Goal: Information Seeking & Learning: Learn about a topic

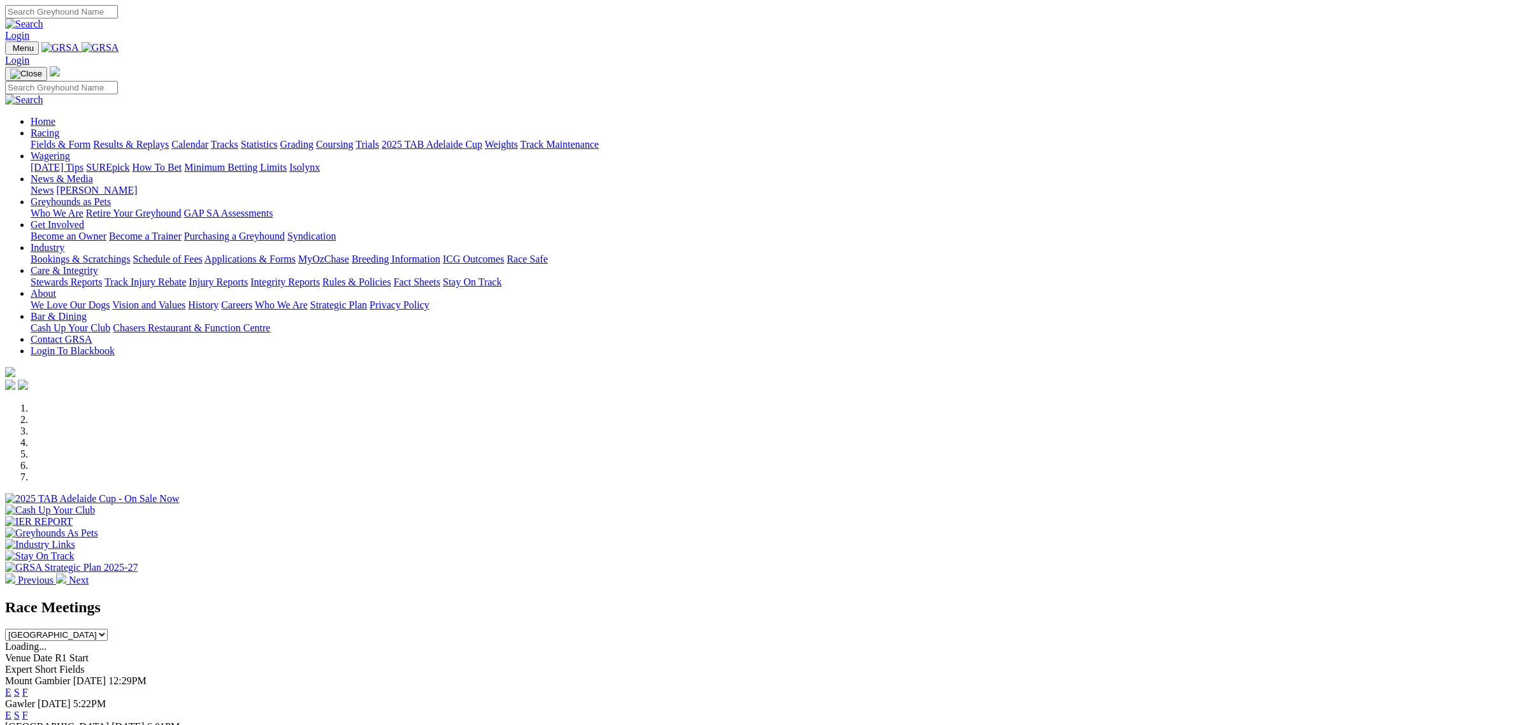
click at [90, 139] on link "Fields & Form" at bounding box center [61, 144] width 60 height 11
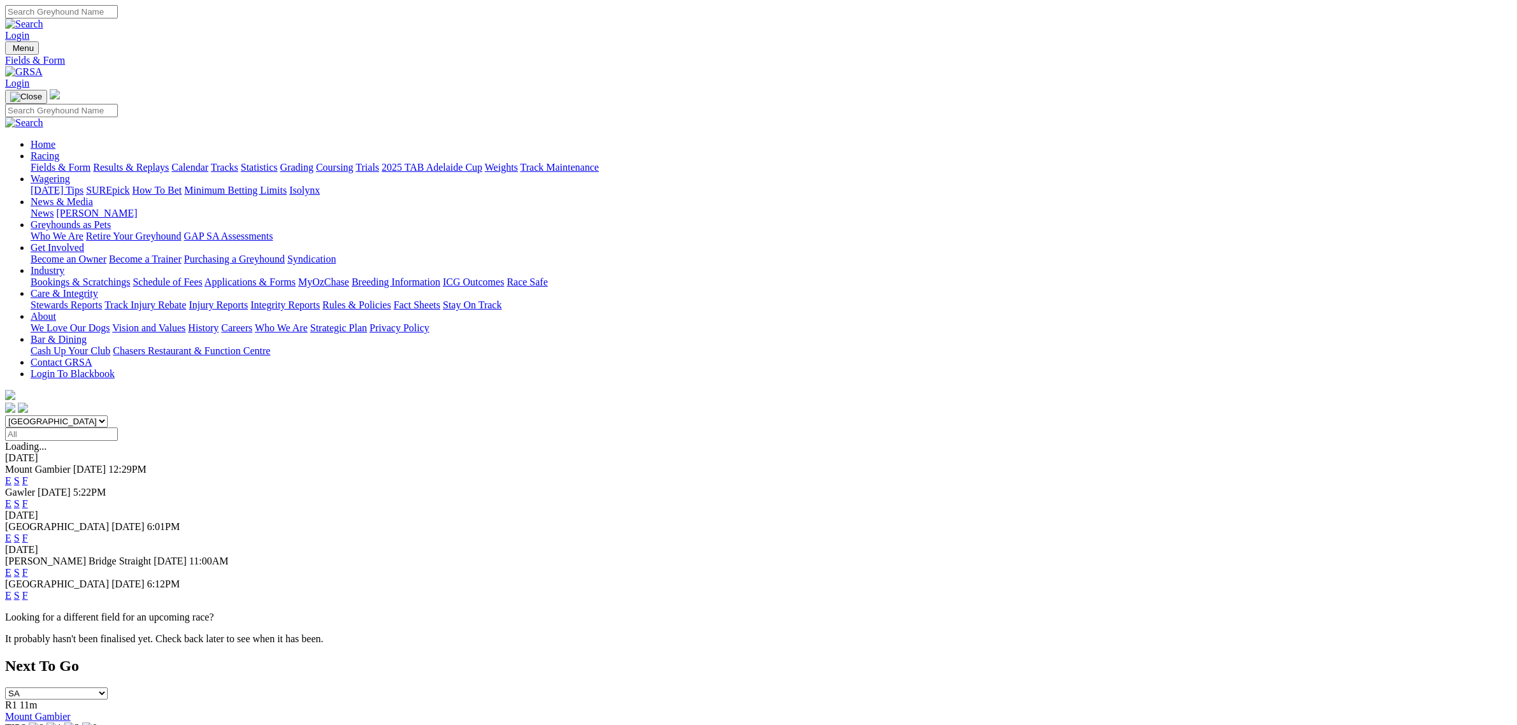
click at [11, 475] on link "E" at bounding box center [8, 480] width 6 height 11
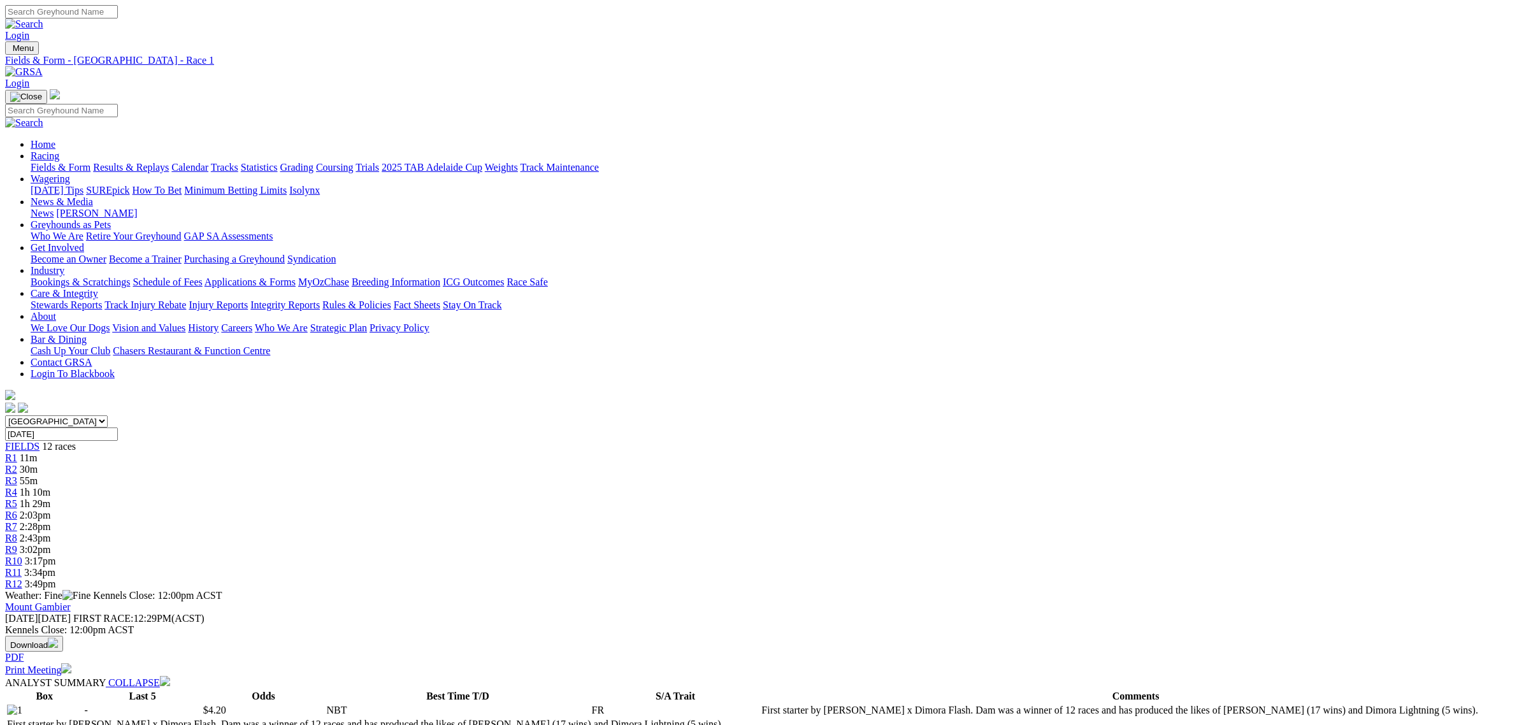
click at [51, 510] on span "2:03pm" at bounding box center [35, 515] width 31 height 11
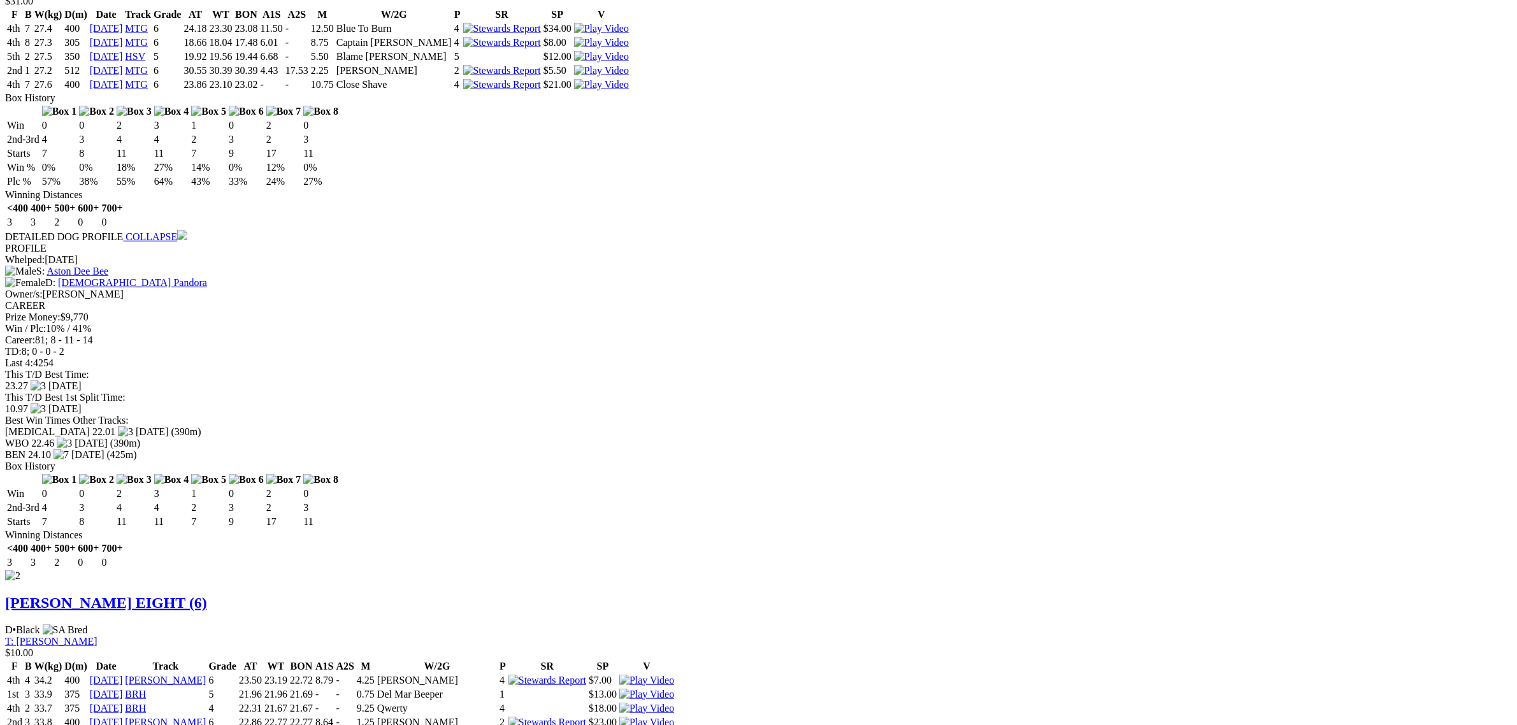
scroll to position [1354, 0]
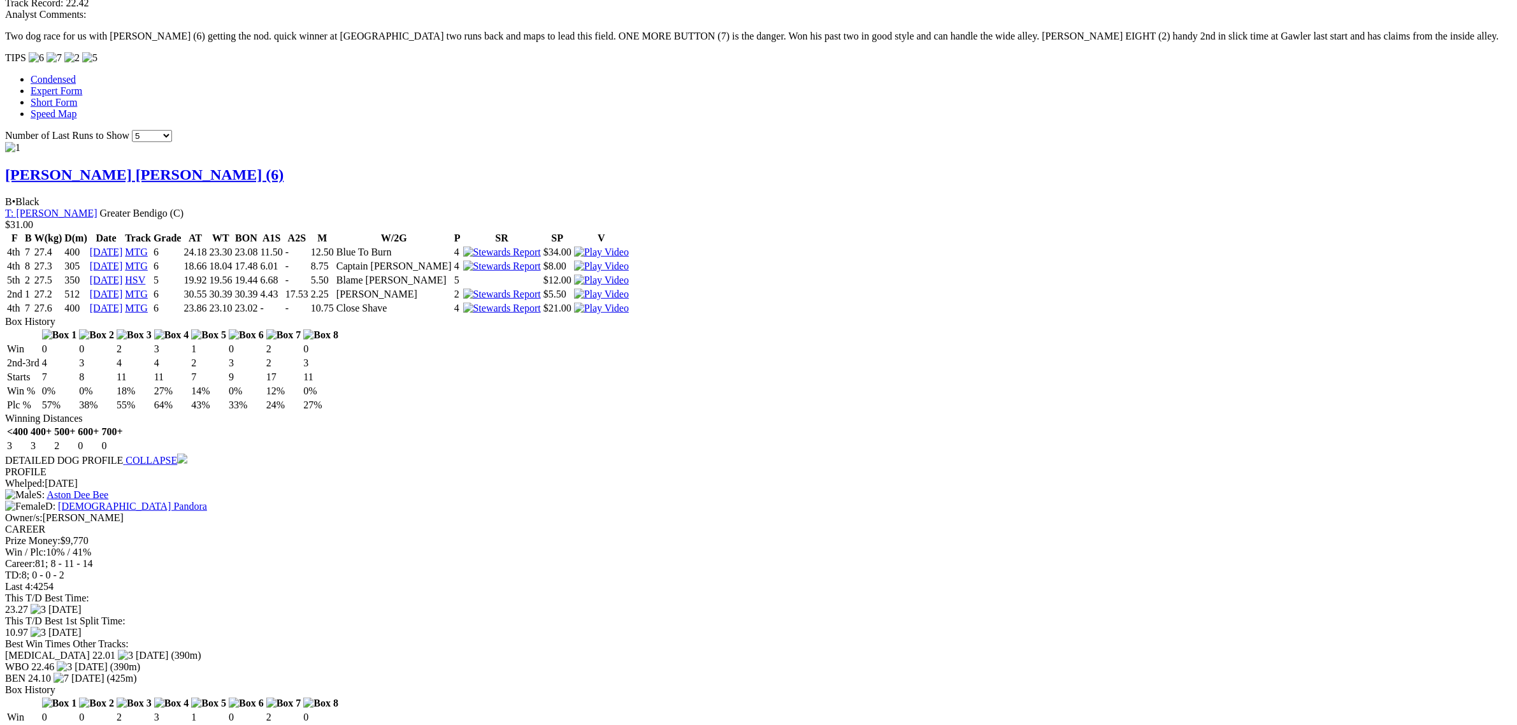
scroll to position [1275, 0]
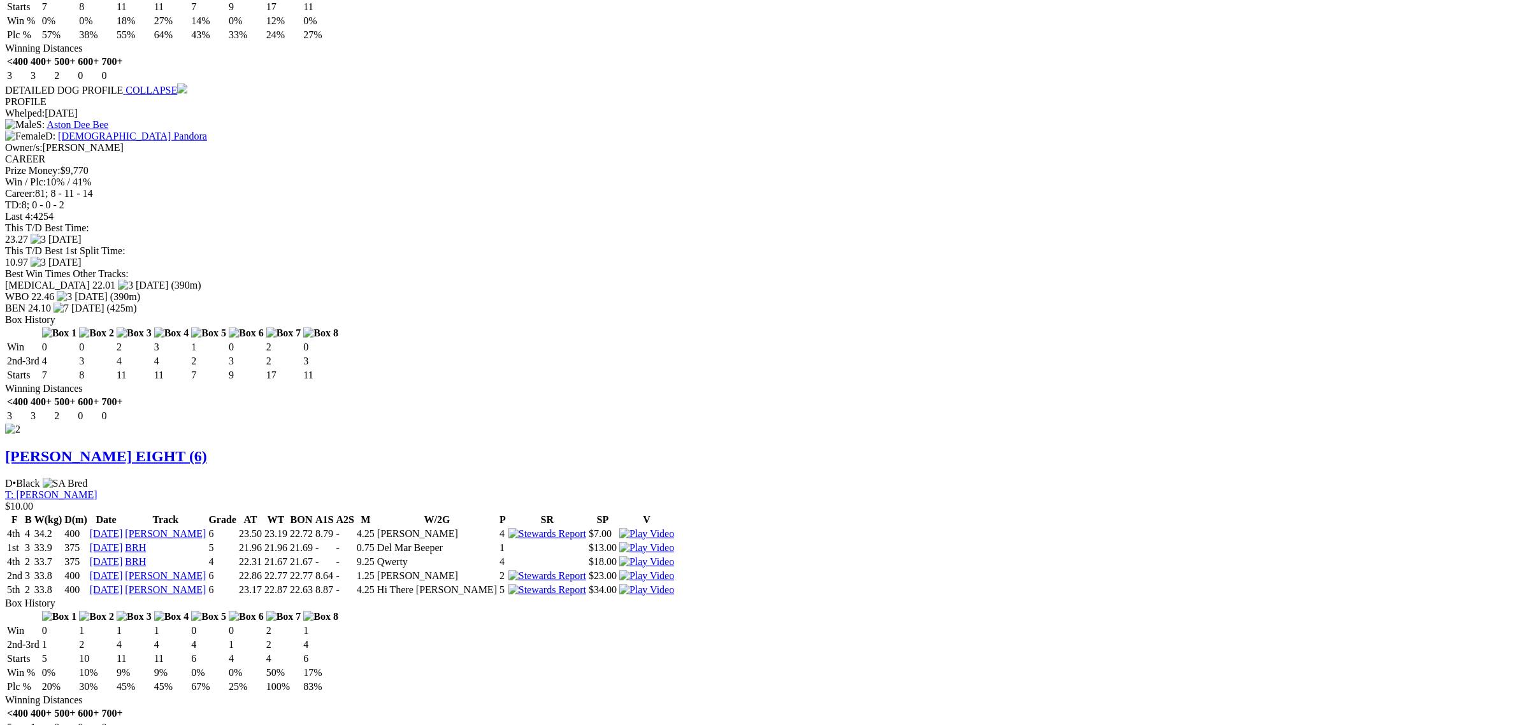
scroll to position [1514, 0]
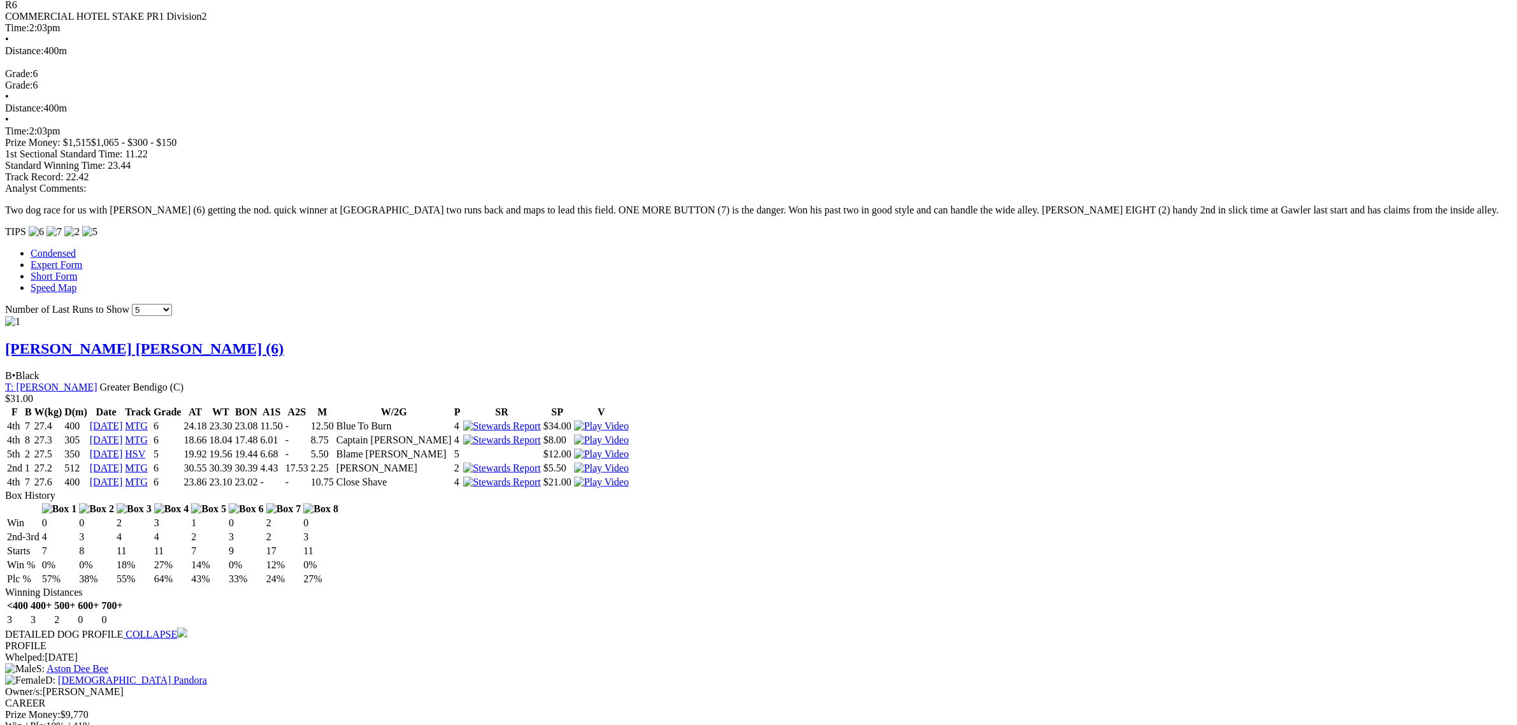
scroll to position [0, 0]
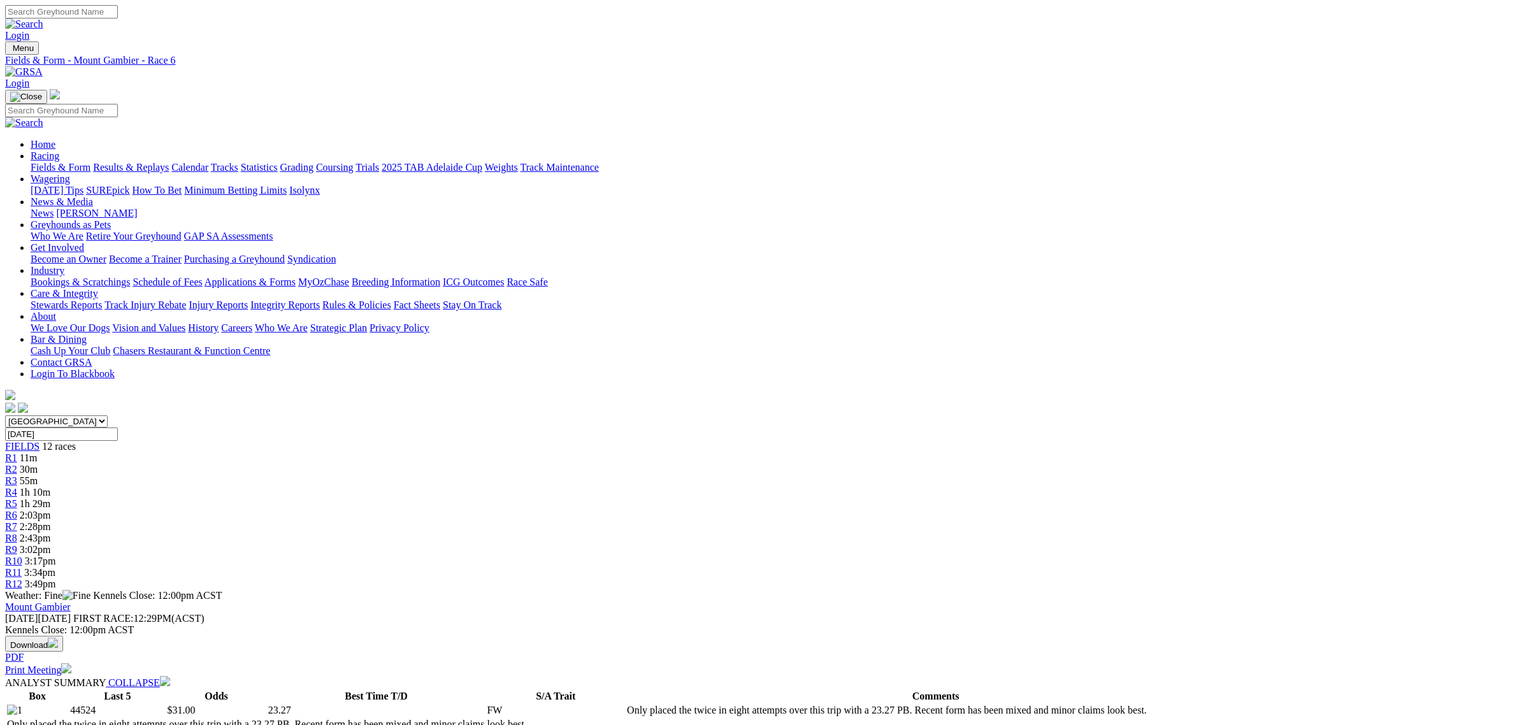
click at [90, 162] on link "Fields & Form" at bounding box center [61, 167] width 60 height 11
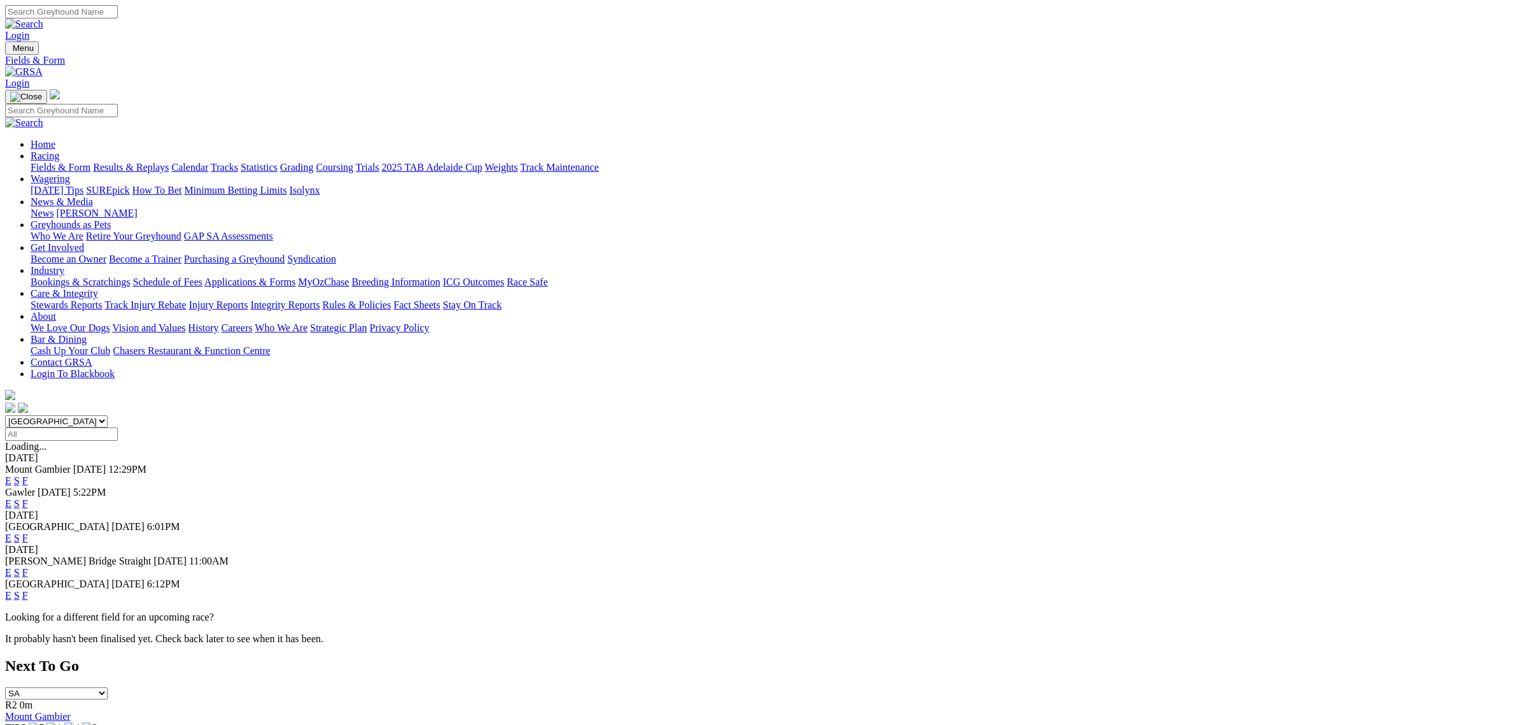
click at [108, 416] on select "South Australia New South Wales Northern Territory Queensland Tasmania Victoria…" at bounding box center [56, 422] width 103 height 12
select select "QLD"
click at [108, 416] on select "South Australia New South Wales Northern Territory Queensland Tasmania Victoria…" at bounding box center [56, 422] width 103 height 12
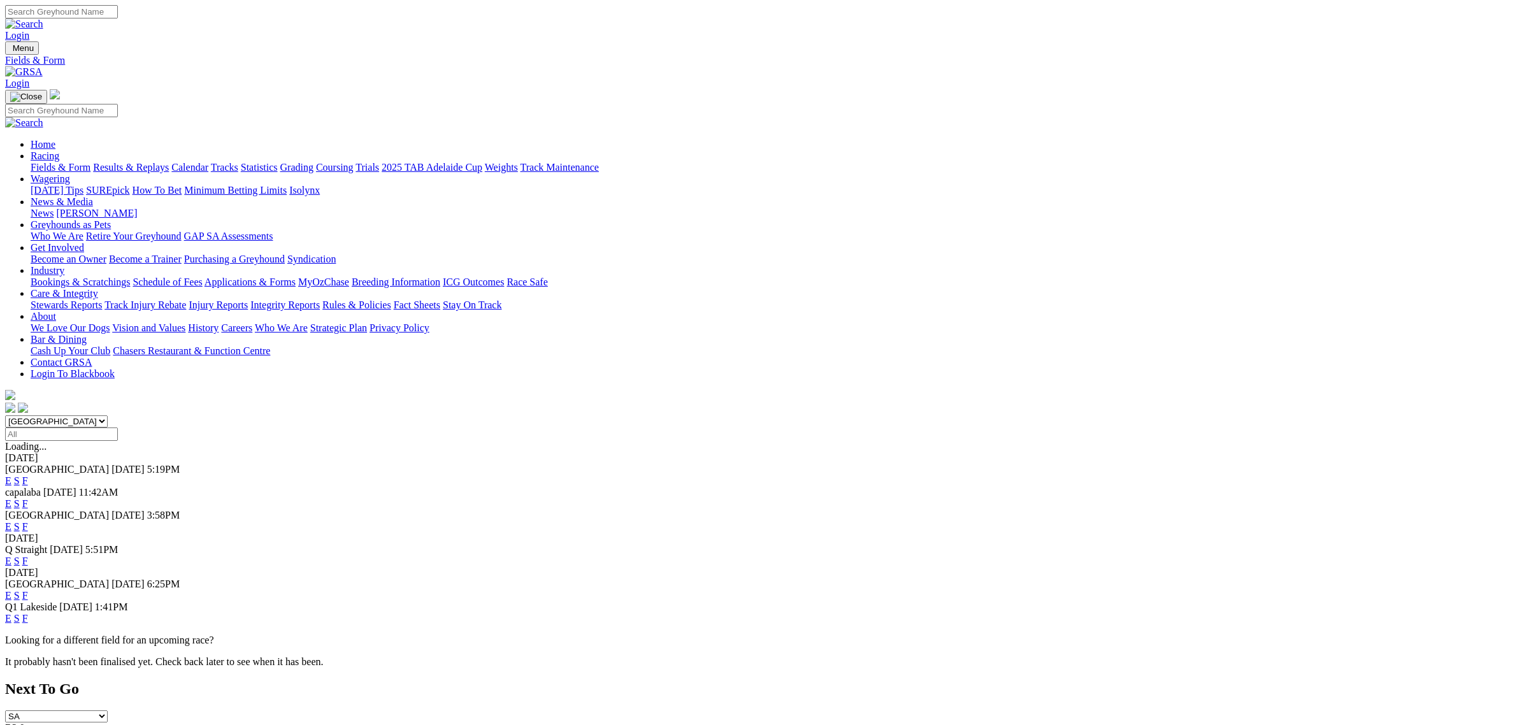
click at [11, 521] on link "E" at bounding box center [8, 526] width 6 height 11
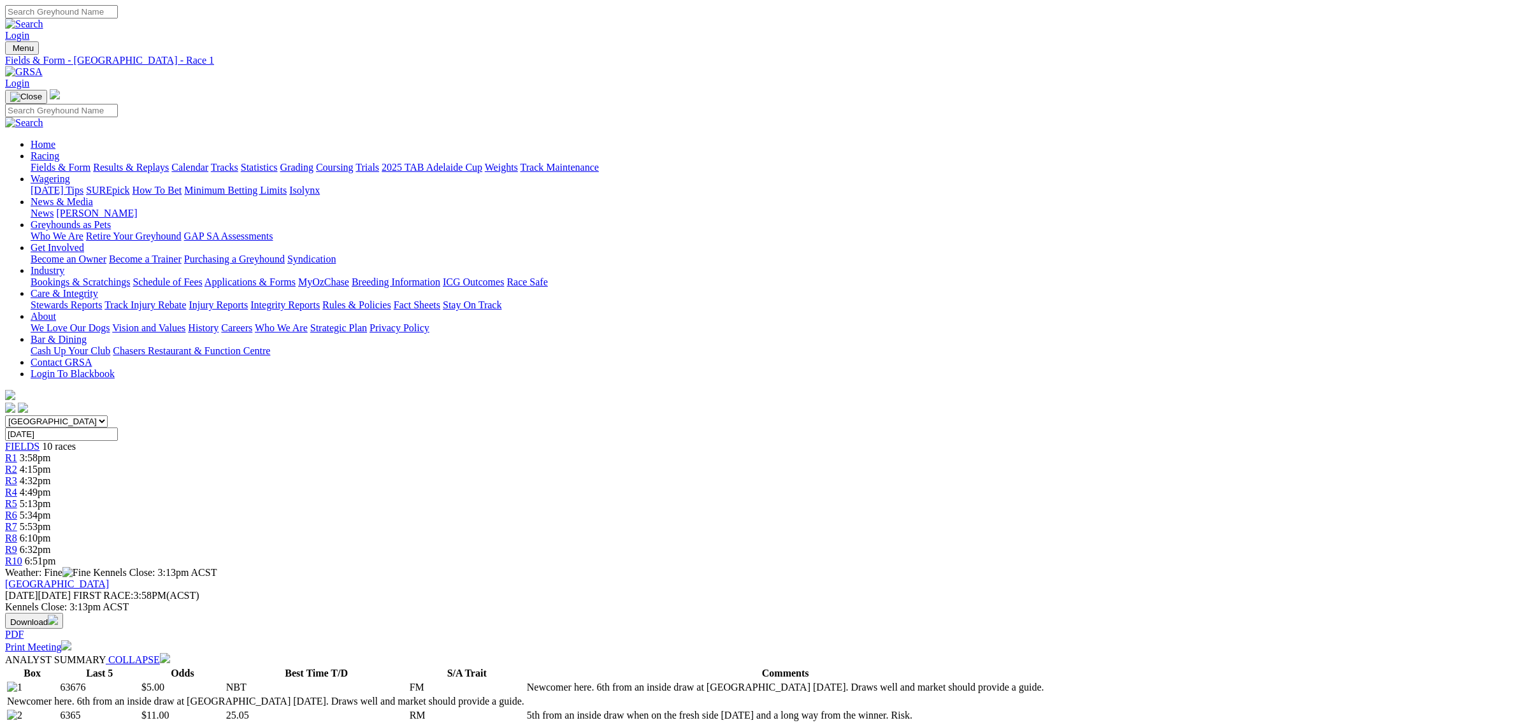
drag, startPoint x: 684, startPoint y: 205, endPoint x: 639, endPoint y: 209, distance: 44.8
click at [51, 487] on span "4:49pm" at bounding box center [35, 492] width 31 height 11
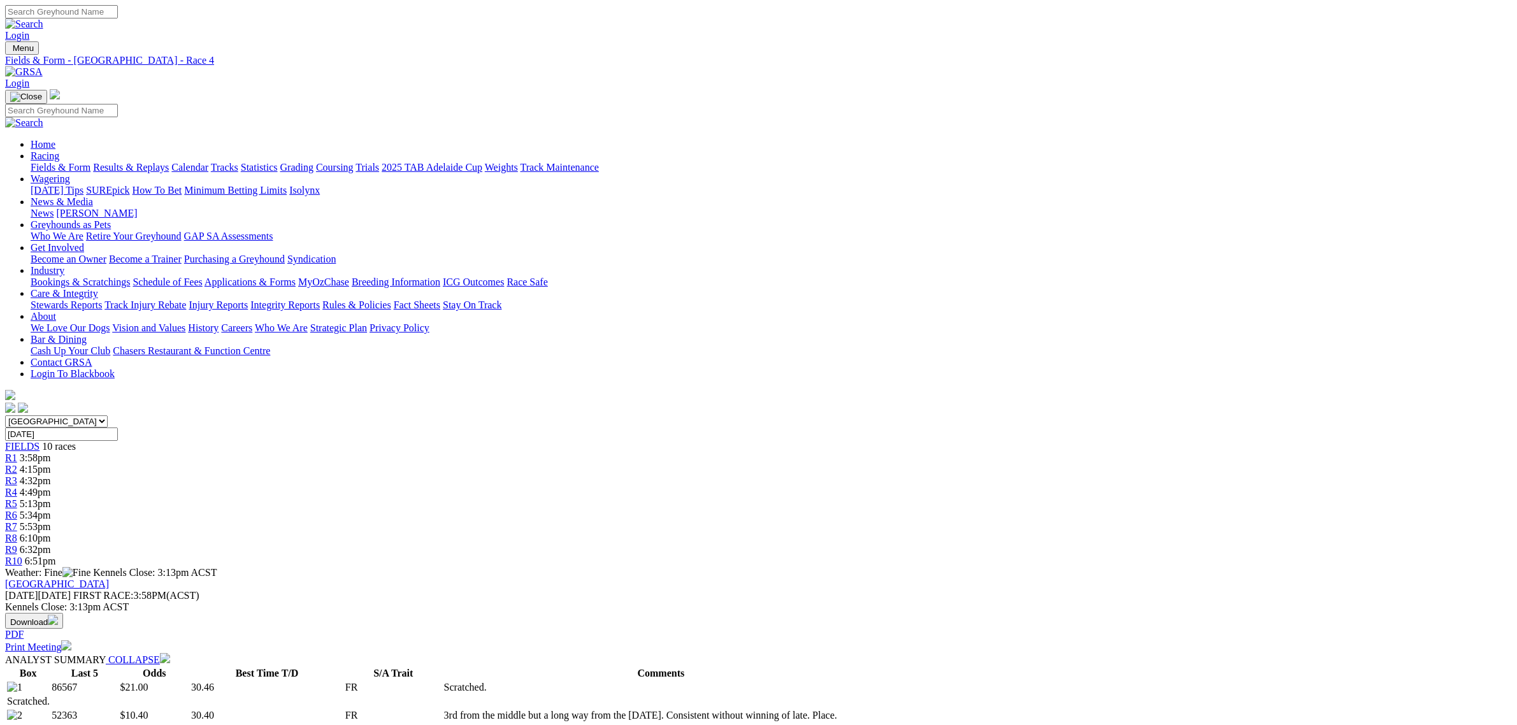
click at [90, 162] on link "Fields & Form" at bounding box center [61, 167] width 60 height 11
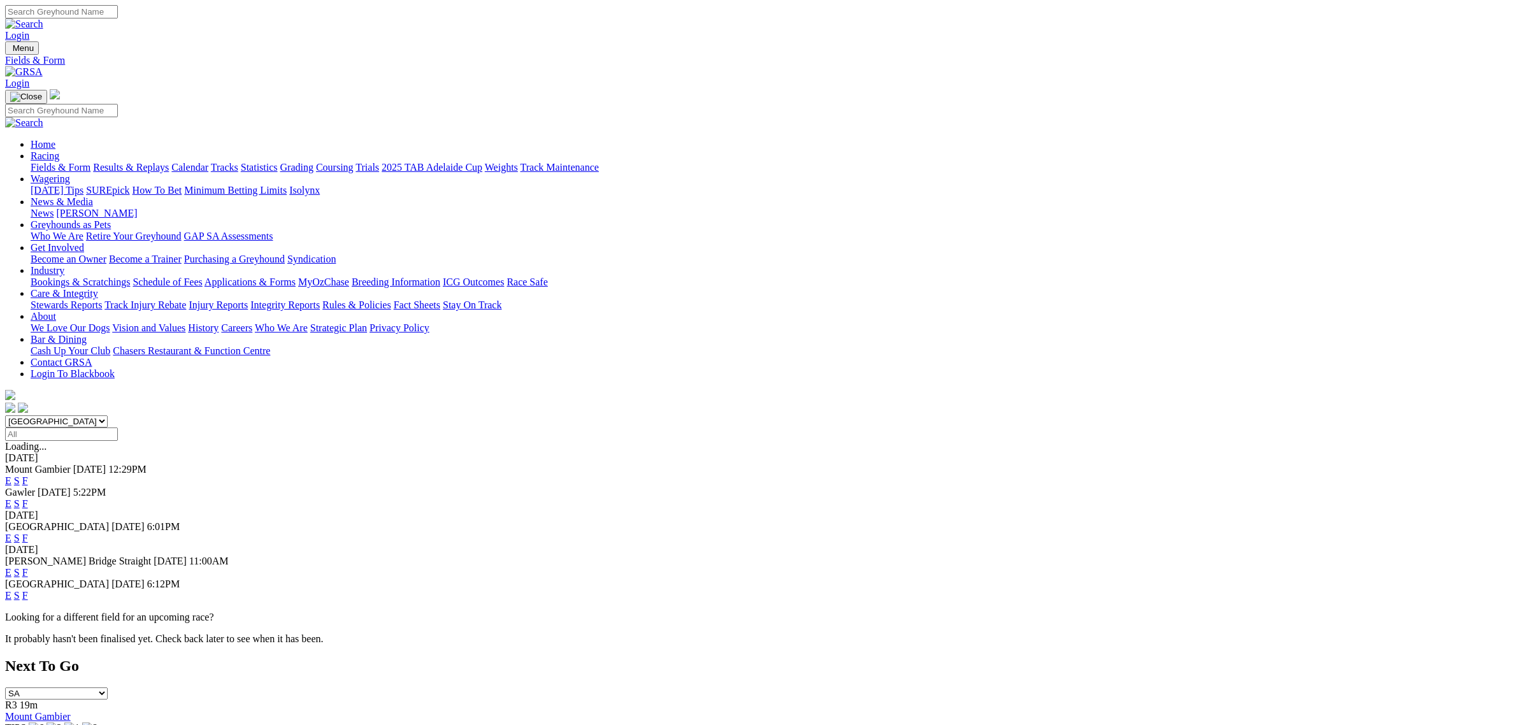
click at [11, 475] on link "E" at bounding box center [8, 480] width 6 height 11
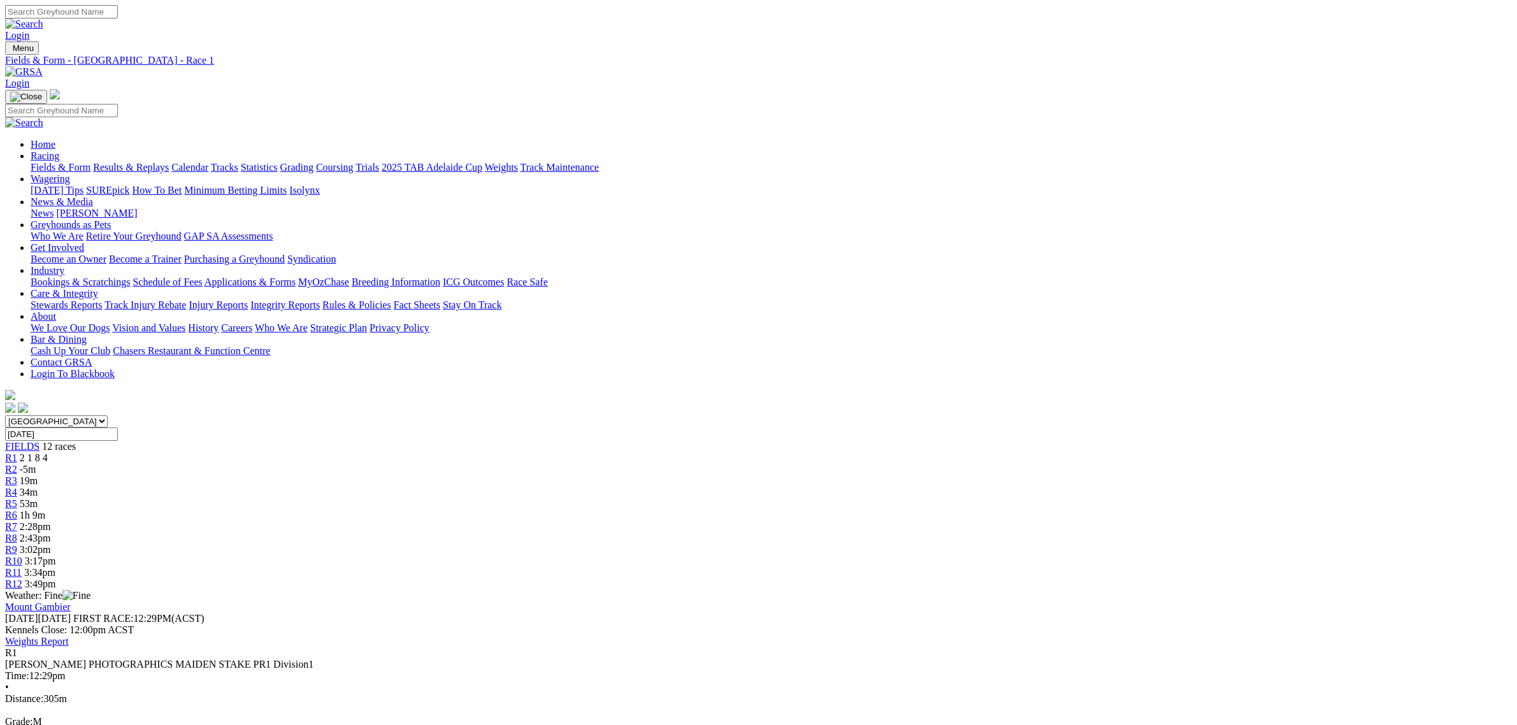
click at [51, 521] on span "2:28pm" at bounding box center [35, 526] width 31 height 11
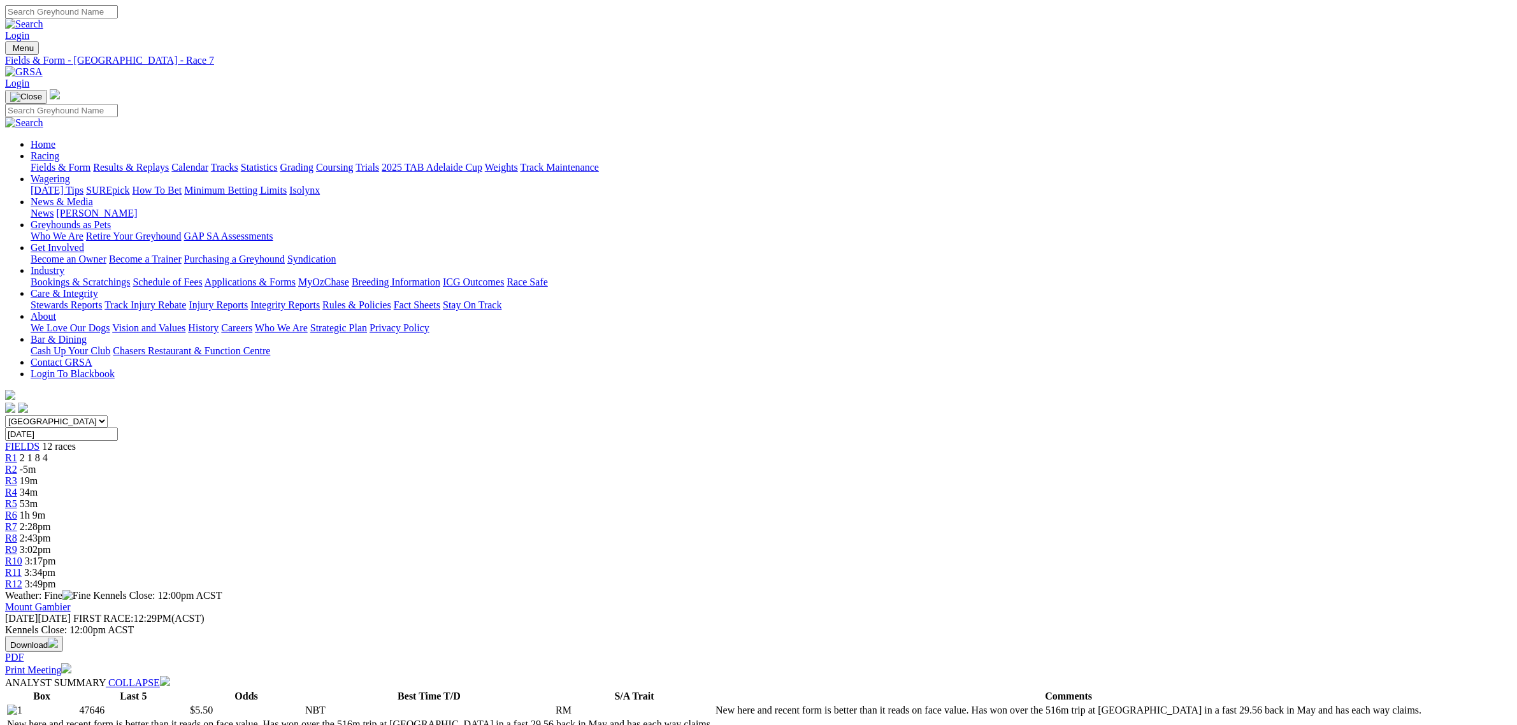
click at [45, 510] on span "1h 9m" at bounding box center [32, 515] width 25 height 11
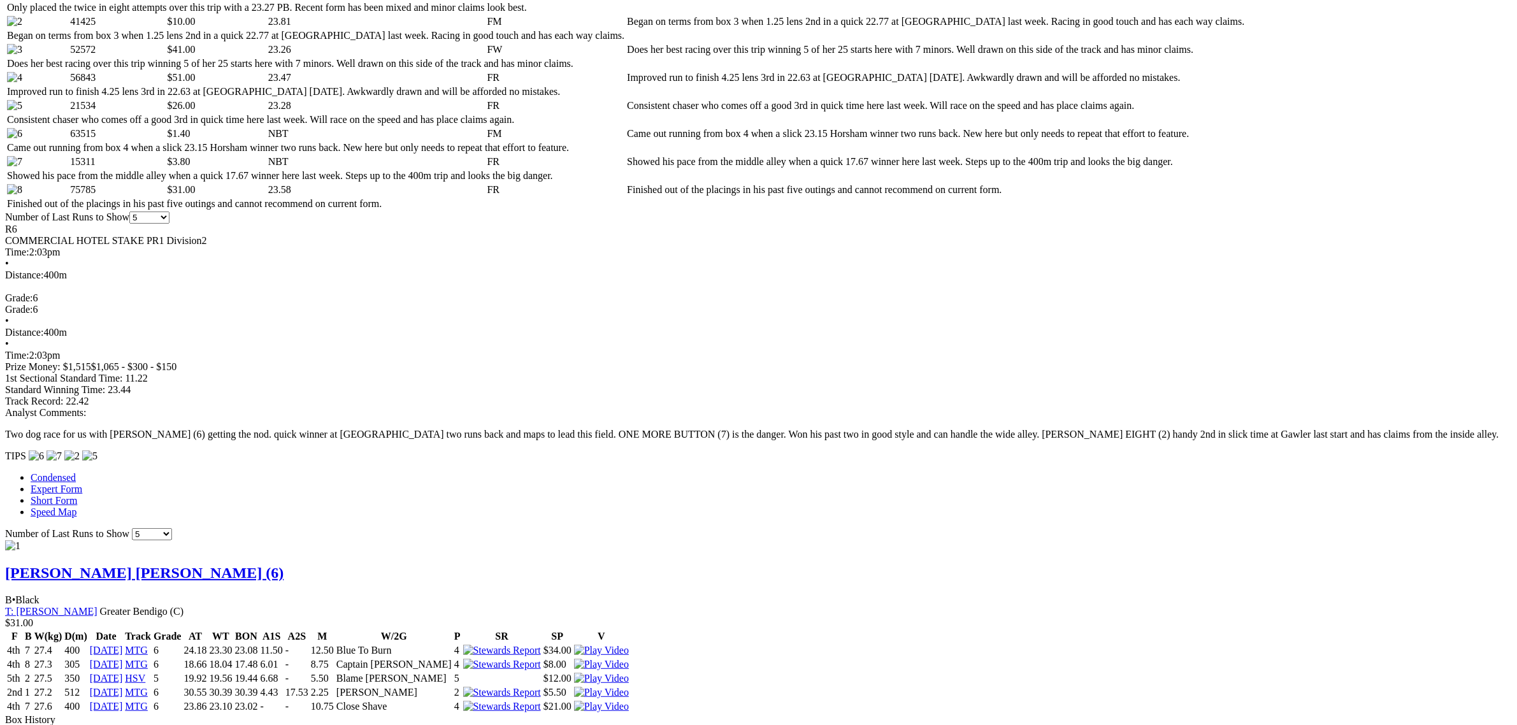
scroll to position [1275, 0]
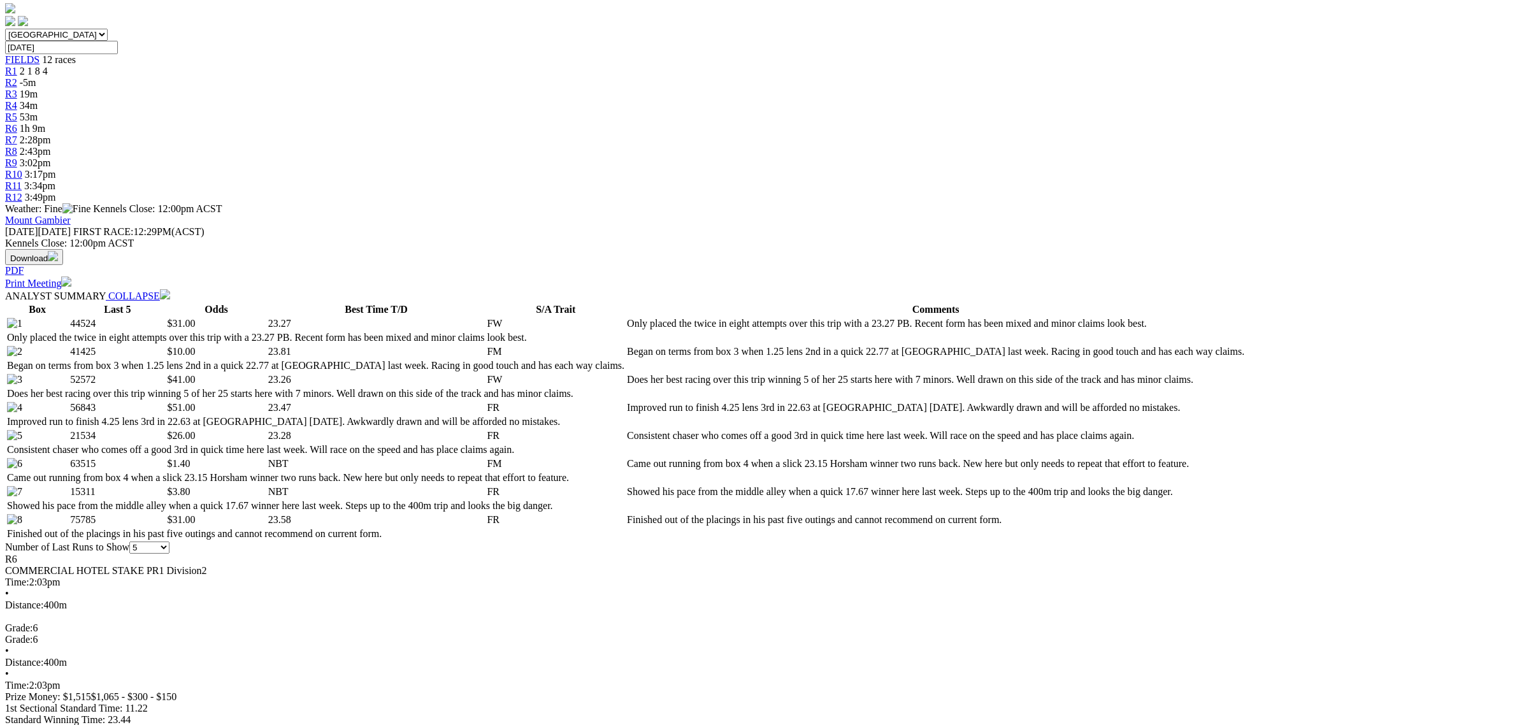
scroll to position [0, 0]
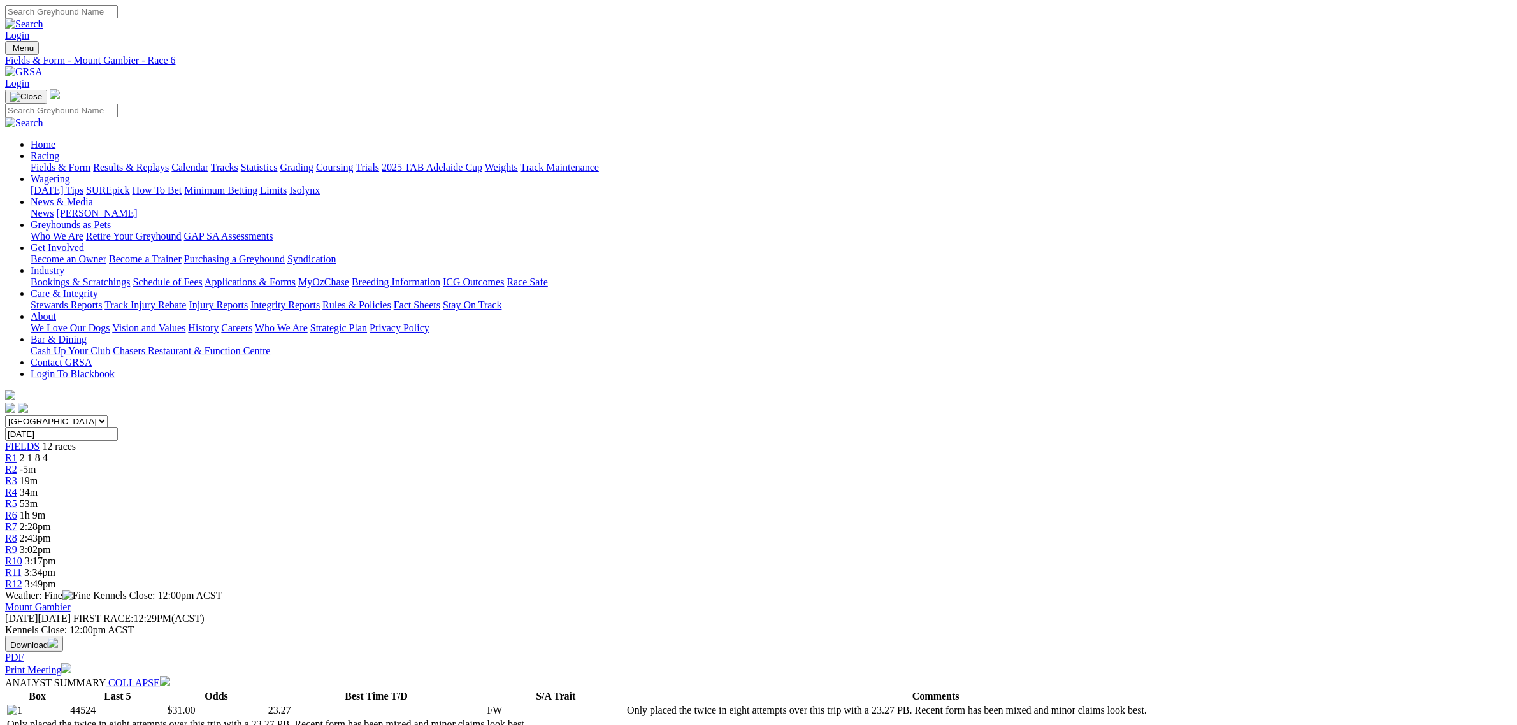
click at [90, 162] on link "Fields & Form" at bounding box center [61, 167] width 60 height 11
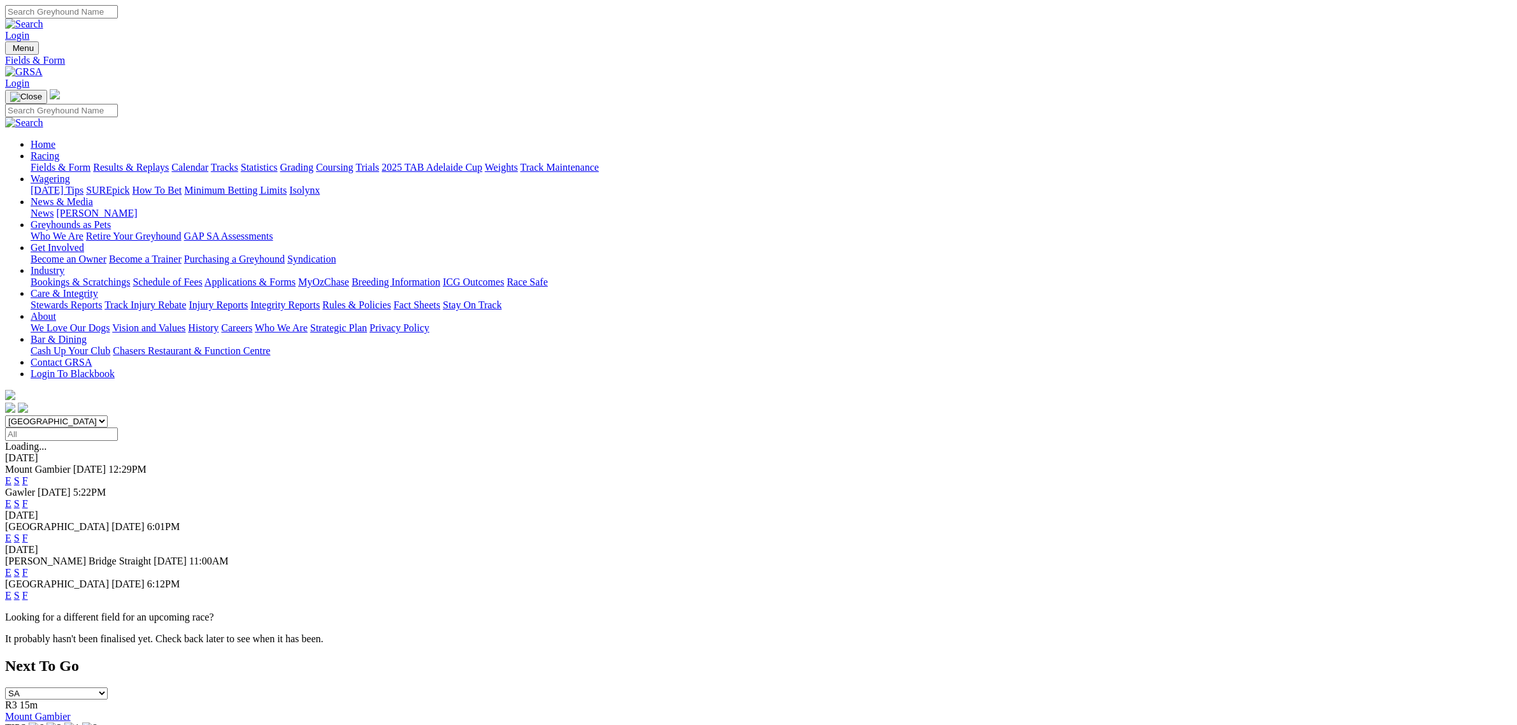
drag, startPoint x: 414, startPoint y: 161, endPoint x: 419, endPoint y: 170, distance: 10.8
click at [108, 416] on select "South Australia New South Wales Northern Territory Queensland Tasmania Victoria…" at bounding box center [56, 422] width 103 height 12
select select "QLD"
click at [108, 416] on select "South Australia New South Wales Northern Territory Queensland Tasmania Victoria…" at bounding box center [56, 422] width 103 height 12
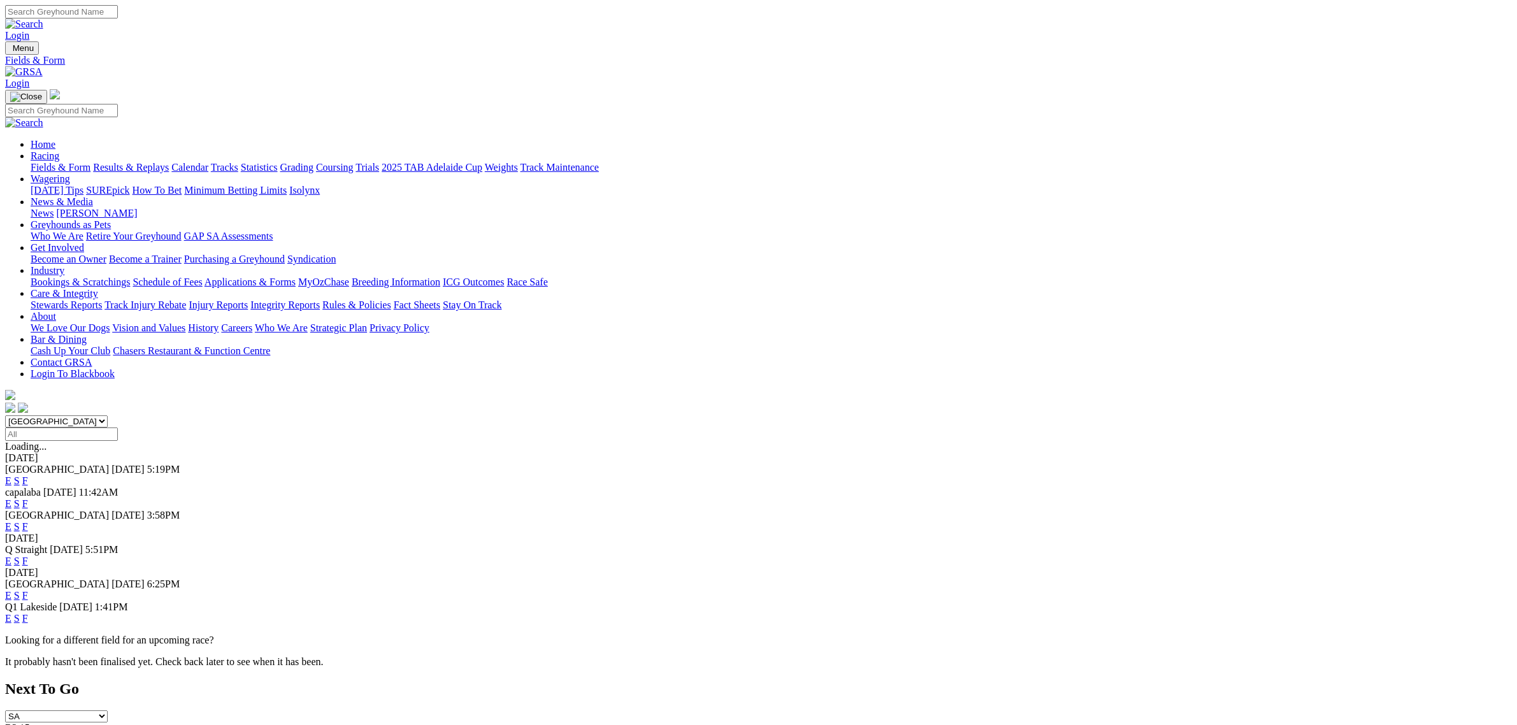
click at [11, 521] on link "E" at bounding box center [8, 526] width 6 height 11
